Goal: Find specific page/section: Find specific page/section

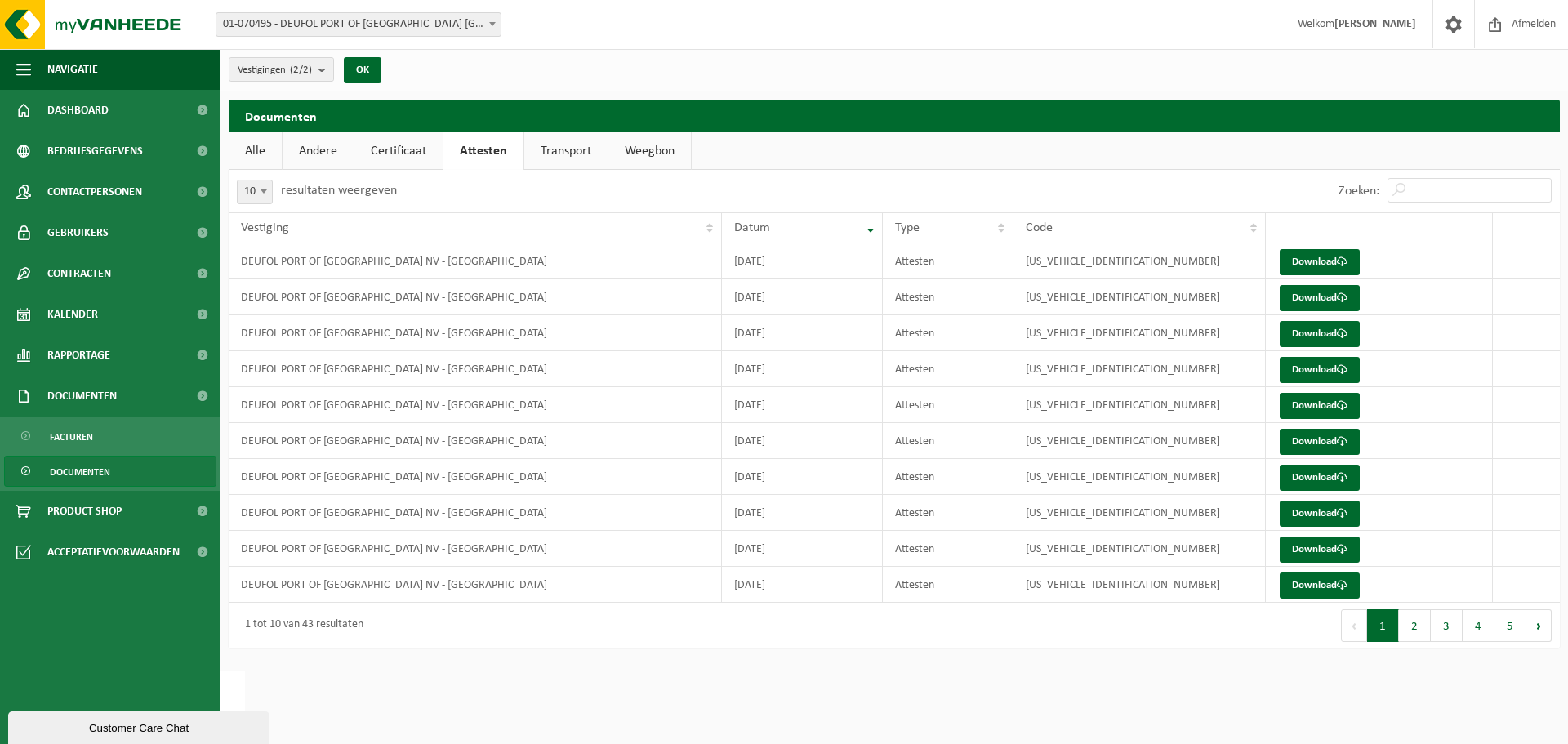
click at [1372, 24] on strong "Ralph Mertens" at bounding box center [1375, 24] width 82 height 12
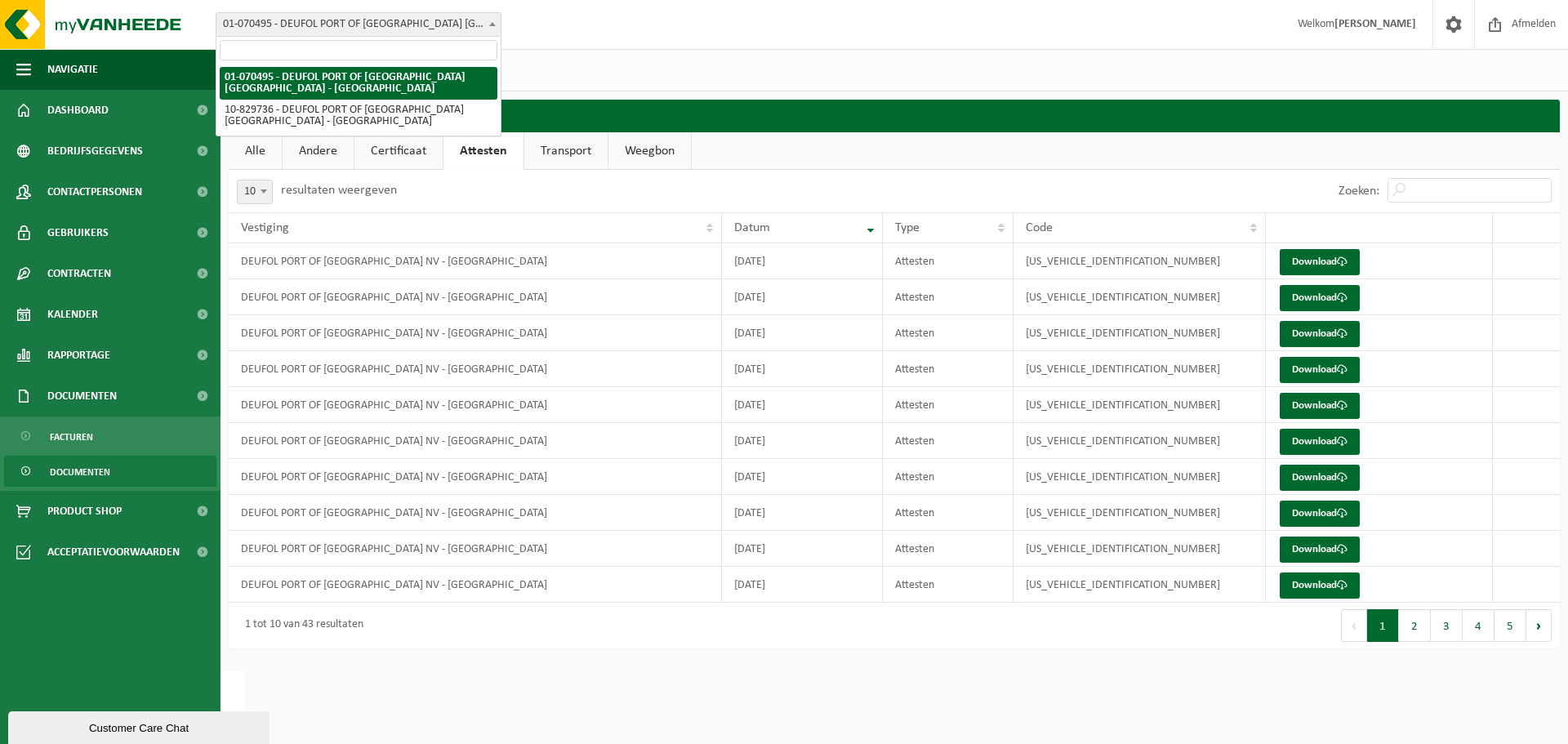
click at [494, 21] on span at bounding box center [492, 24] width 16 height 21
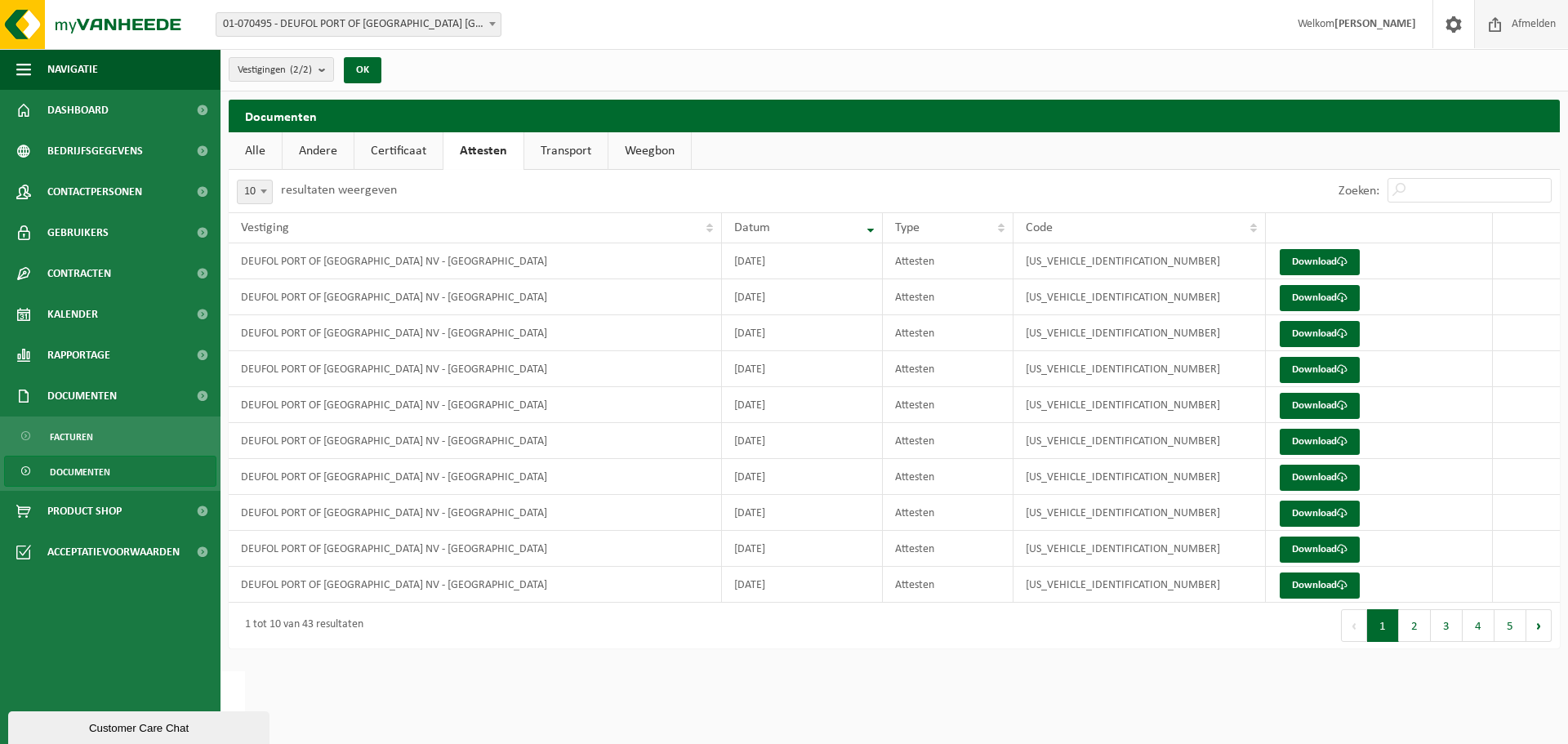
click at [1505, 23] on span at bounding box center [1495, 24] width 25 height 48
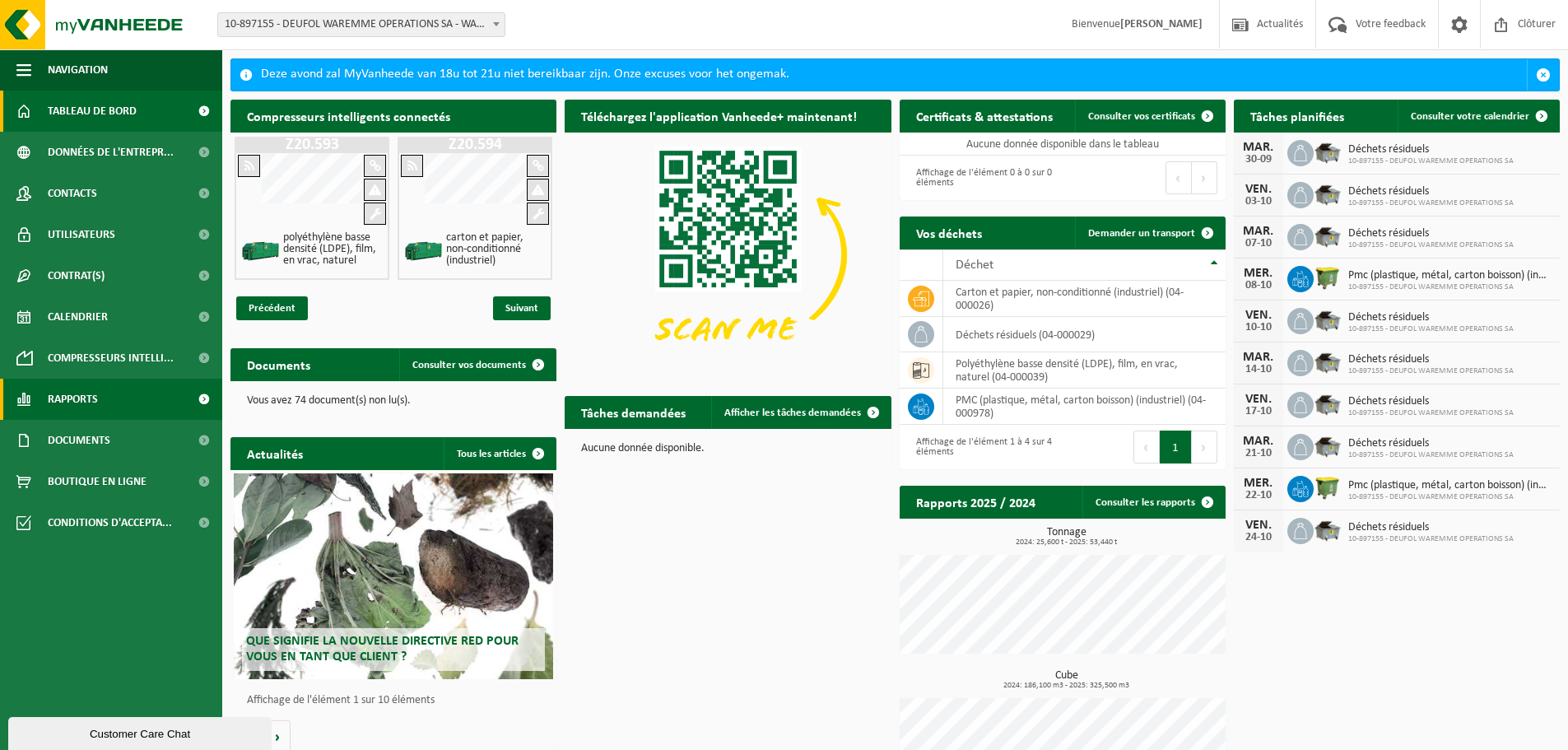
click at [163, 401] on link "Rapports" at bounding box center [111, 399] width 222 height 41
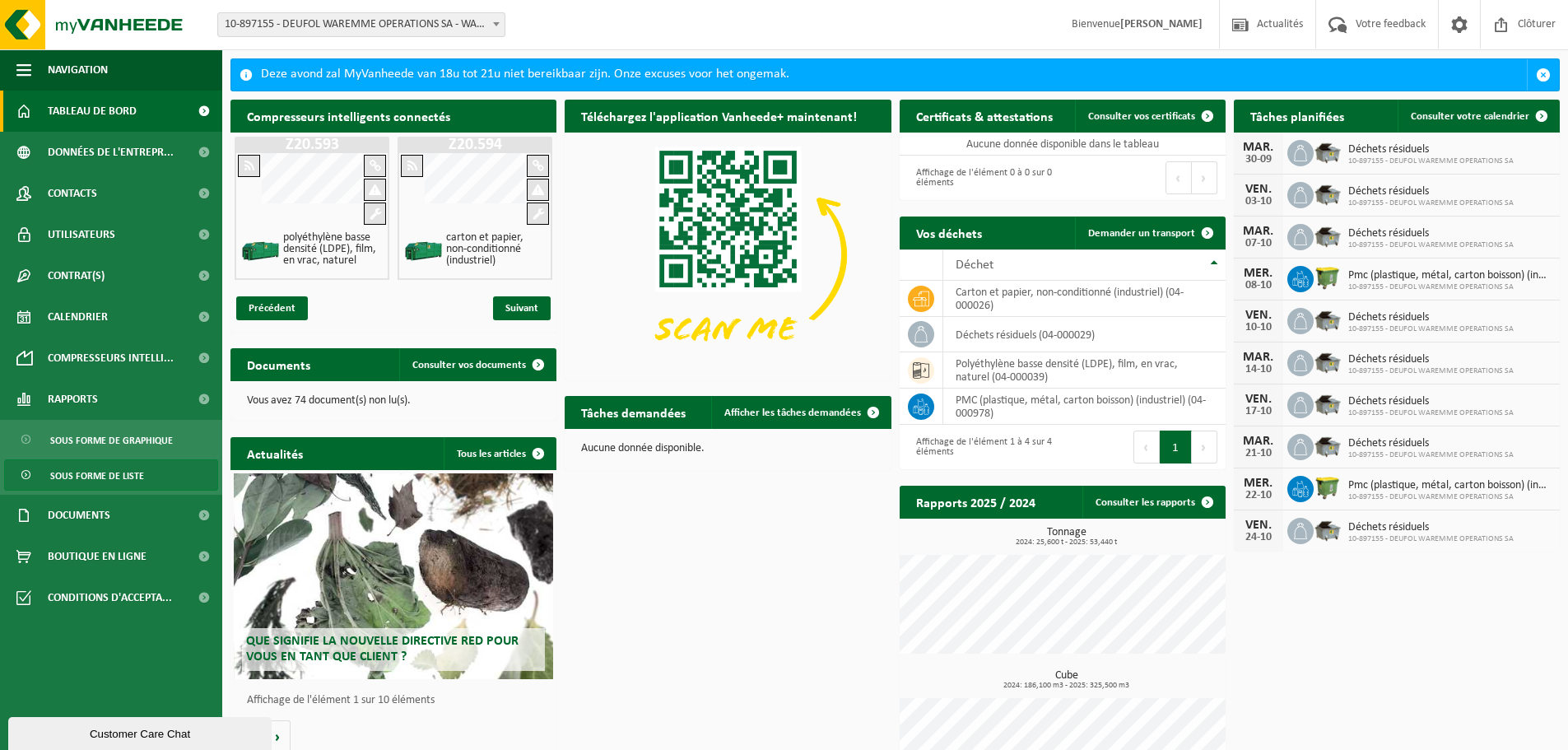
click at [143, 473] on link "Sous forme de liste" at bounding box center [111, 475] width 214 height 31
